Goal: Information Seeking & Learning: Learn about a topic

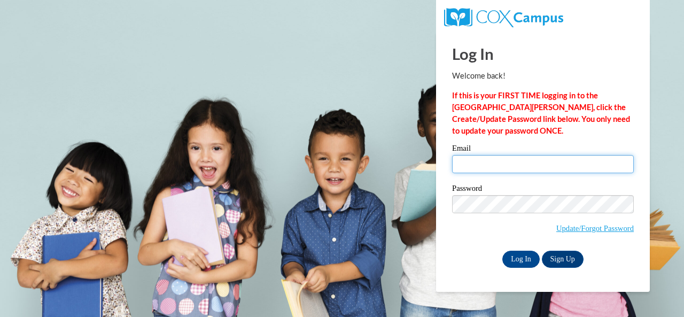
click at [494, 169] on input "Email" at bounding box center [543, 164] width 182 height 18
type input "hall.heather.e@muscogee.k12.ga.us"
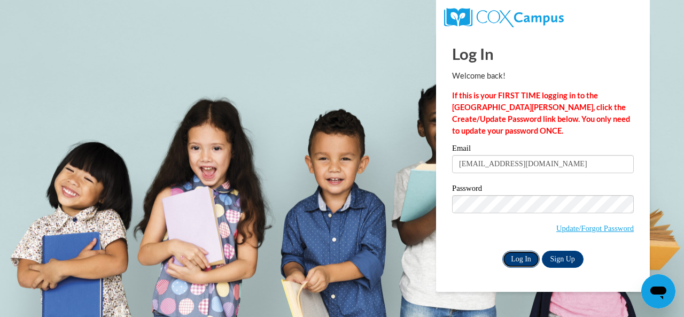
click at [519, 261] on input "Log In" at bounding box center [520, 259] width 37 height 17
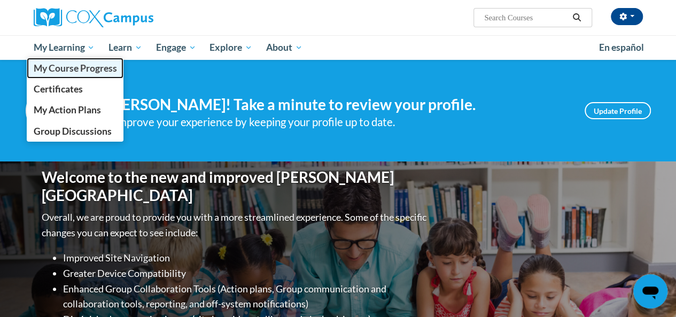
click at [63, 63] on span "My Course Progress" at bounding box center [74, 68] width 83 height 11
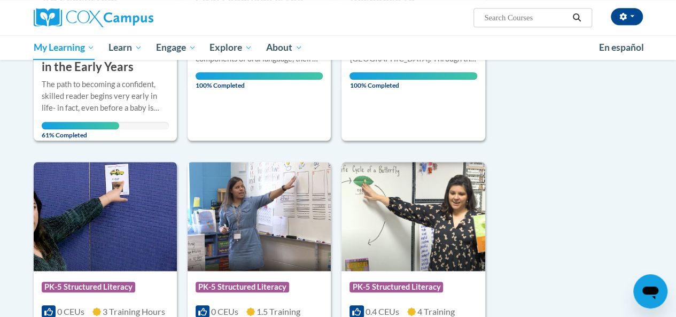
scroll to position [214, 0]
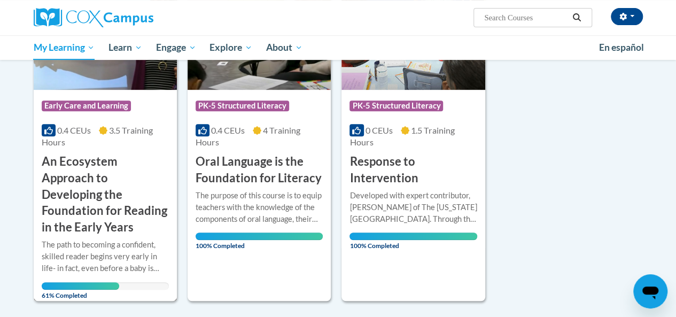
click at [84, 183] on h3 "An Ecosystem Approach to Developing the Foundation for Reading in the Early Yea…" at bounding box center [105, 194] width 127 height 82
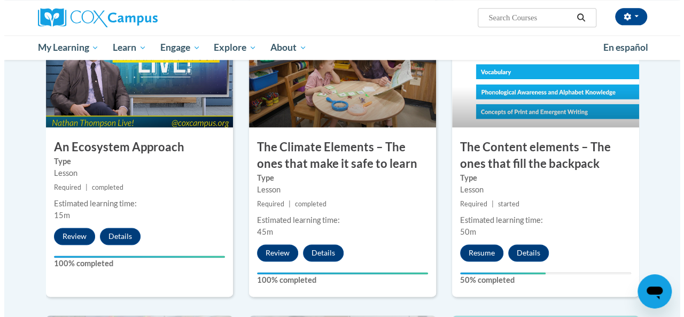
scroll to position [641, 0]
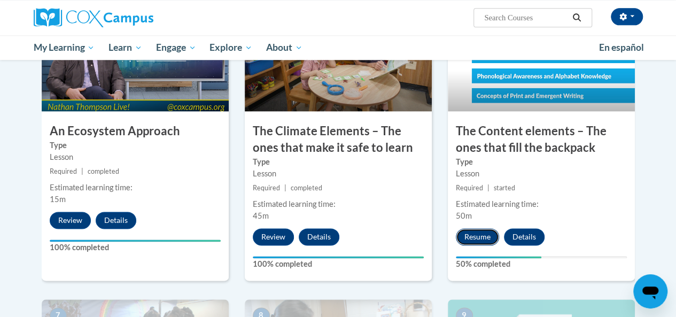
click at [478, 236] on button "Resume" at bounding box center [477, 236] width 43 height 17
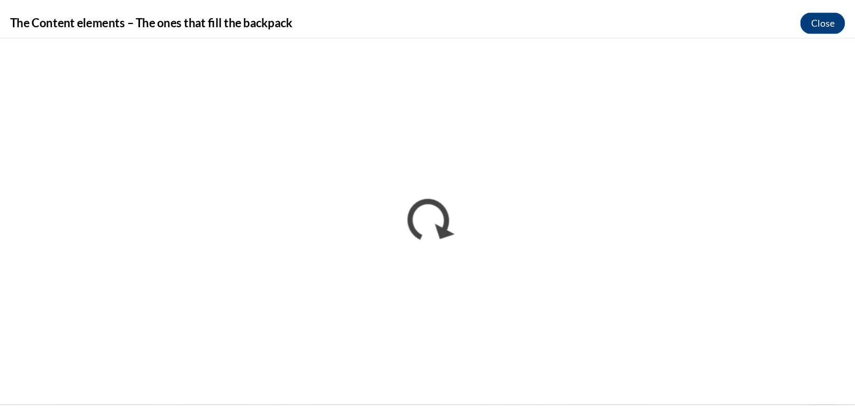
scroll to position [0, 0]
